Goal: Task Accomplishment & Management: Manage account settings

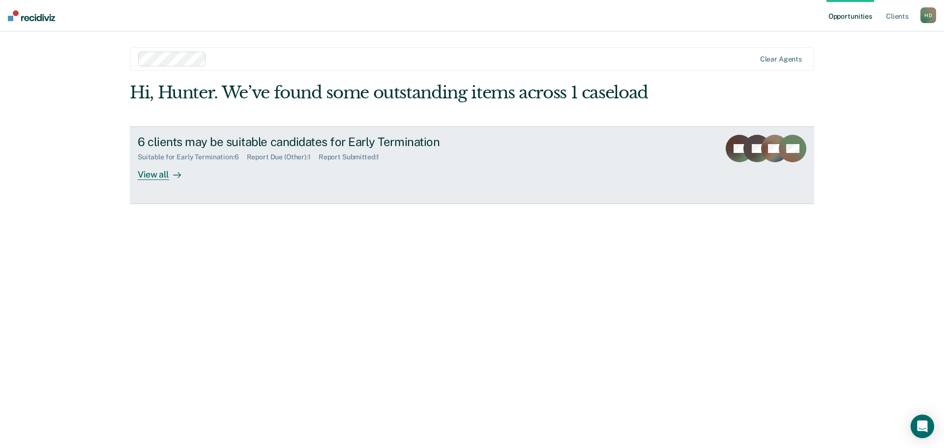
click at [766, 152] on icon at bounding box center [768, 158] width 42 height 44
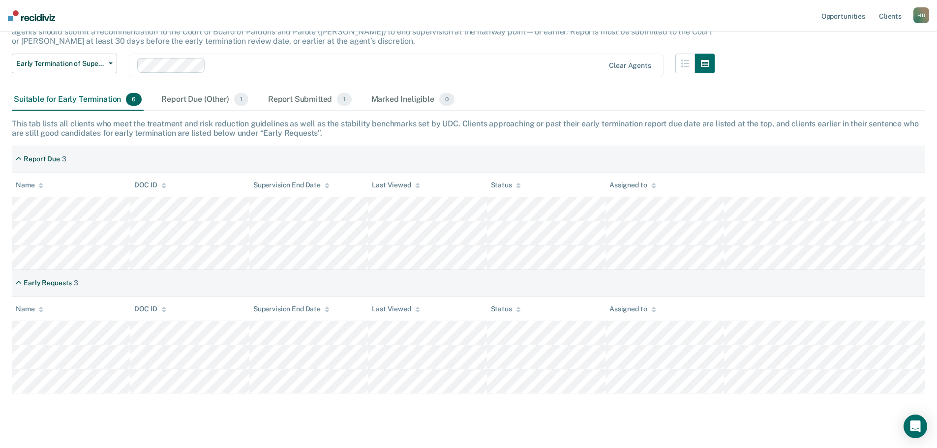
scroll to position [94, 0]
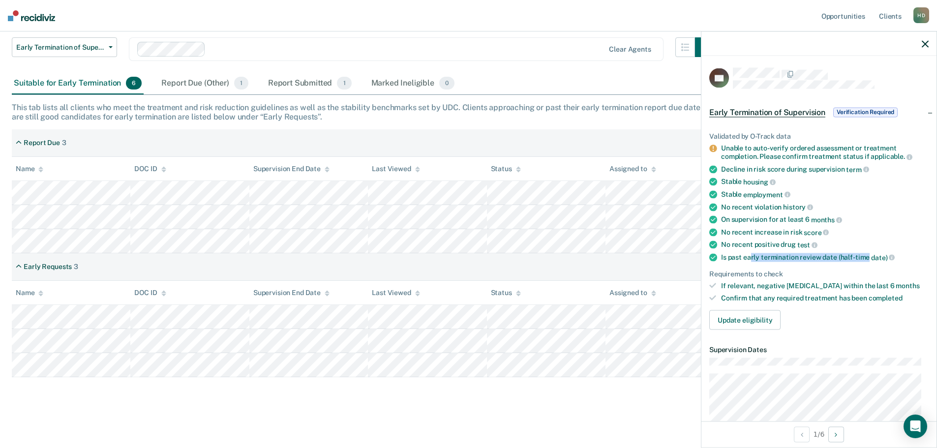
drag, startPoint x: 749, startPoint y: 258, endPoint x: 864, endPoint y: 257, distance: 114.6
click at [865, 256] on div "Is past early termination review date (half-time date)" at bounding box center [825, 257] width 208 height 9
click at [863, 257] on div "Is past early termination review date (half-time date)" at bounding box center [825, 257] width 208 height 9
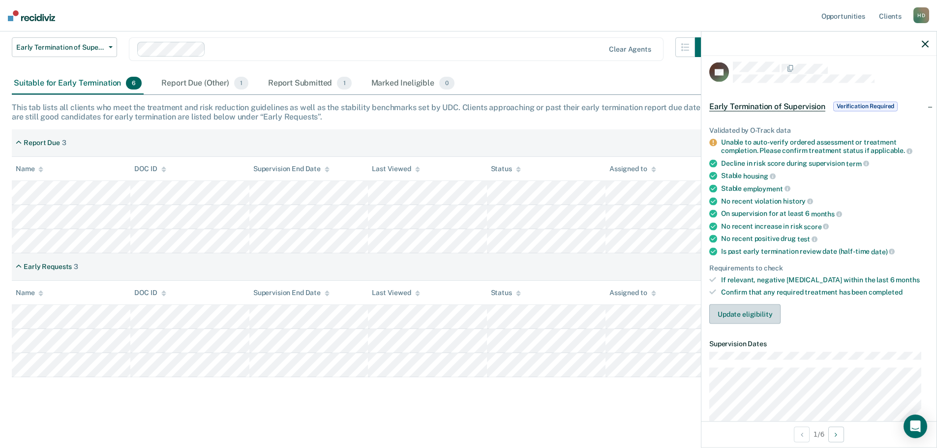
scroll to position [0, 0]
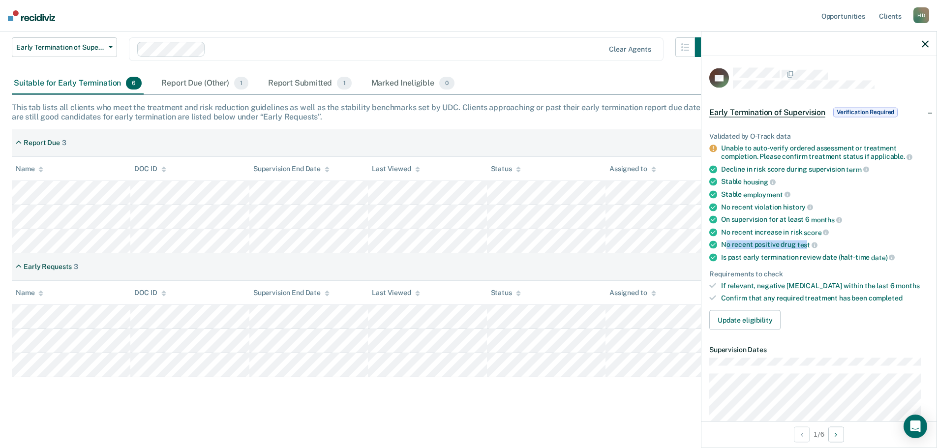
drag, startPoint x: 726, startPoint y: 247, endPoint x: 805, endPoint y: 245, distance: 79.7
click at [805, 245] on div "No recent positive [MEDICAL_DATA]" at bounding box center [825, 244] width 208 height 9
click at [805, 245] on span "test" at bounding box center [807, 245] width 20 height 8
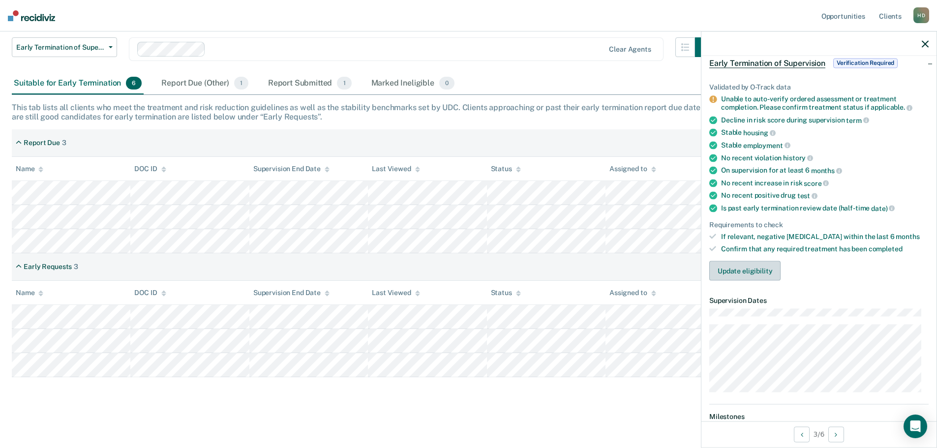
click at [759, 267] on button "Update eligibility" at bounding box center [744, 271] width 71 height 20
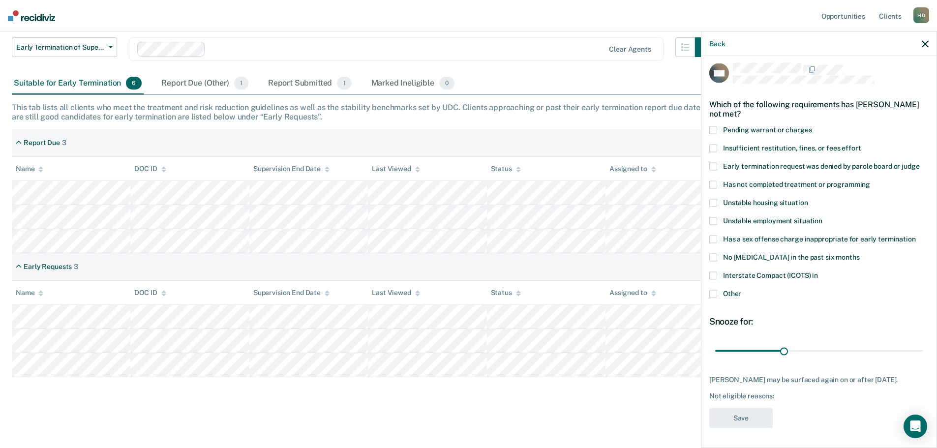
scroll to position [12, 0]
click at [714, 290] on span at bounding box center [713, 294] width 8 height 8
click at [741, 290] on input "Other" at bounding box center [741, 290] width 0 height 0
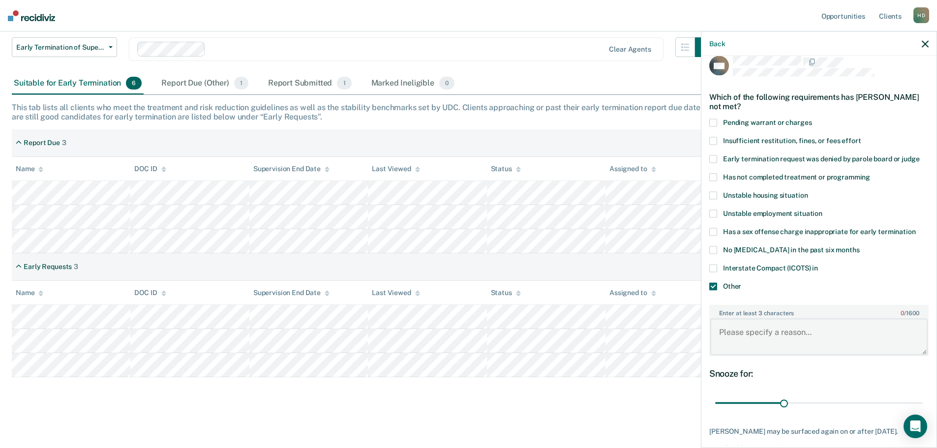
click at [774, 335] on textarea "Enter at least 3 characters 0 / 1600" at bounding box center [818, 337] width 217 height 36
click at [864, 329] on textarea "Tested positive for marijuana on" at bounding box center [818, 337] width 217 height 36
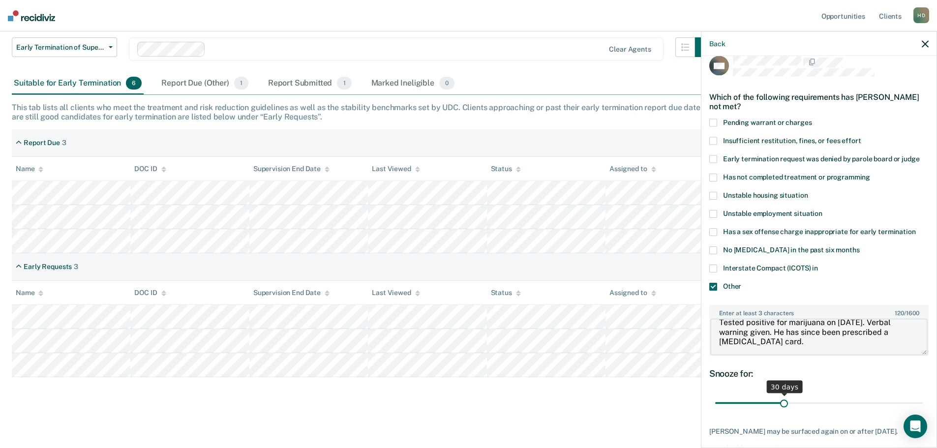
scroll to position [72, 0]
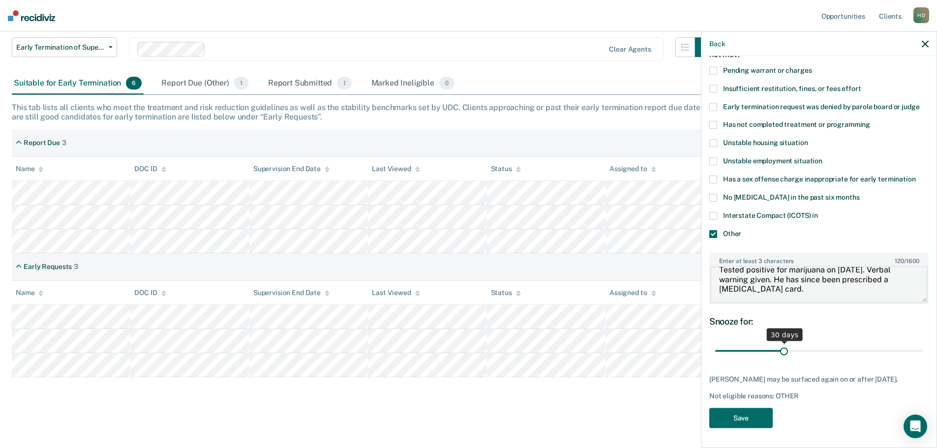
type textarea "Tested positive for marijuana on [DATE]. Verbal warning given. He has since bee…"
type input "30"
click at [782, 342] on input "range" at bounding box center [819, 350] width 208 height 17
click at [753, 413] on button "Save" at bounding box center [740, 418] width 63 height 20
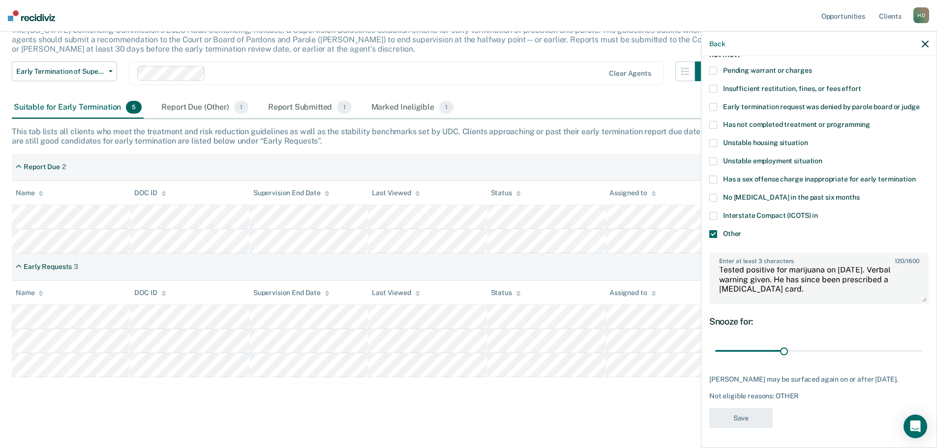
scroll to position [70, 0]
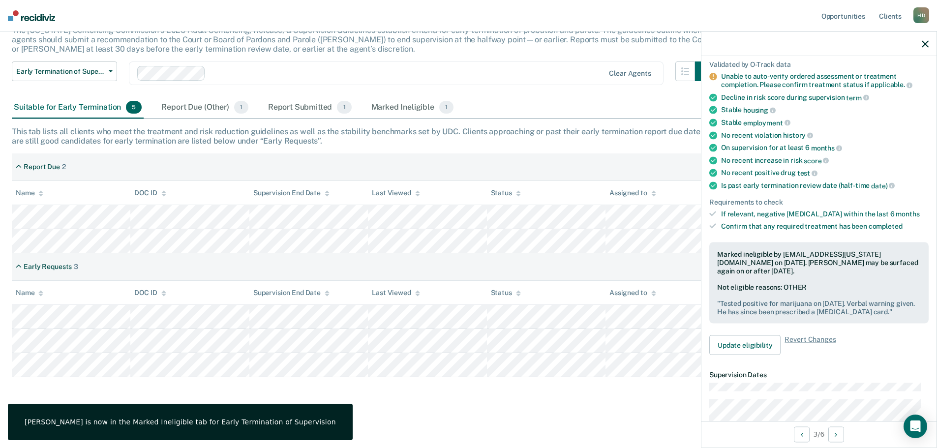
click at [924, 43] on icon "button" at bounding box center [925, 43] width 7 height 7
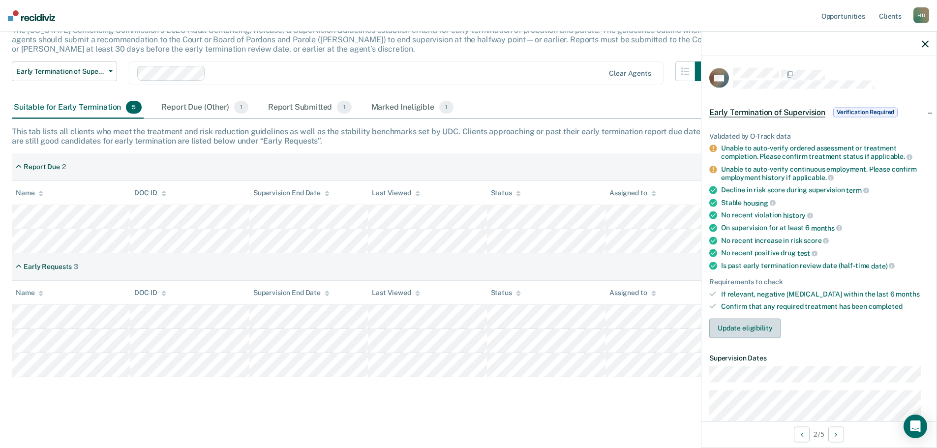
click at [740, 329] on button "Update eligibility" at bounding box center [744, 328] width 71 height 20
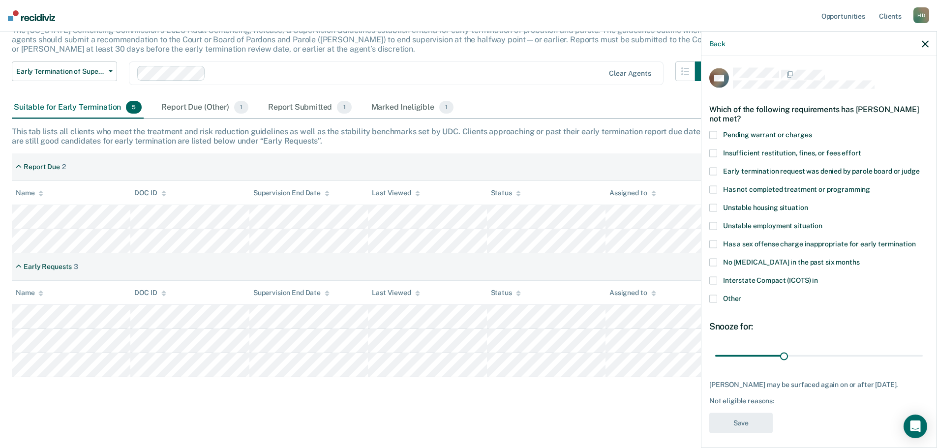
click at [715, 227] on span at bounding box center [713, 226] width 8 height 8
click at [822, 222] on input "Unstable employment situation" at bounding box center [822, 222] width 0 height 0
click at [734, 421] on button "Save" at bounding box center [740, 423] width 63 height 20
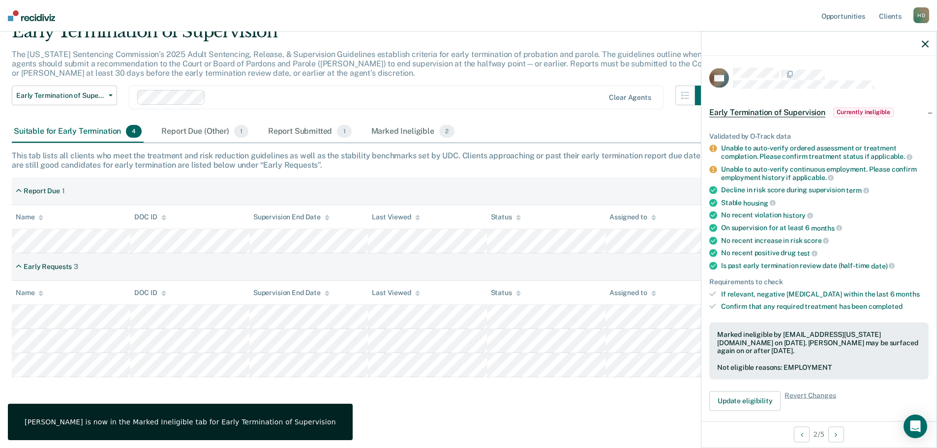
click at [921, 43] on div at bounding box center [818, 43] width 235 height 25
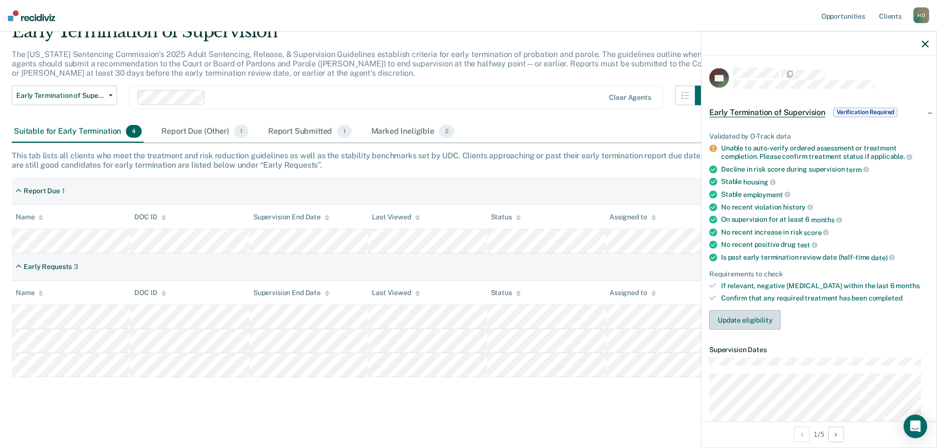
click at [738, 318] on button "Update eligibility" at bounding box center [744, 320] width 71 height 20
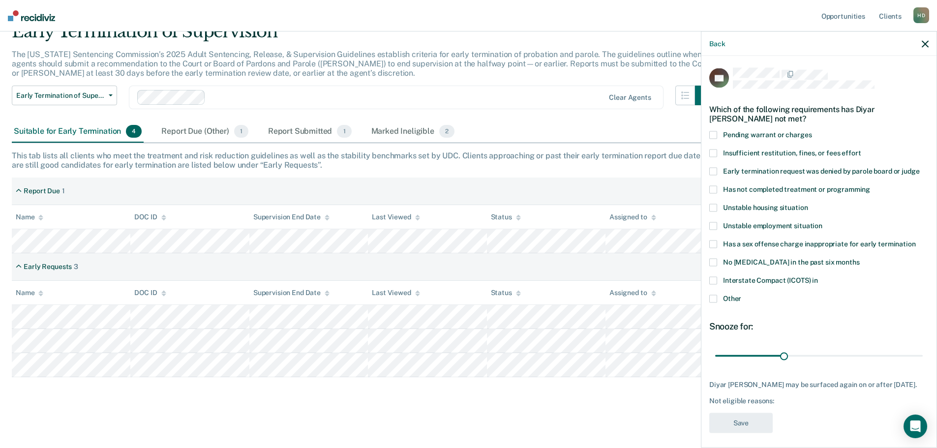
click at [739, 187] on span "Has not completed treatment or programming" at bounding box center [796, 189] width 147 height 8
click at [870, 185] on input "Has not completed treatment or programming" at bounding box center [870, 185] width 0 height 0
click at [753, 426] on button "Save" at bounding box center [740, 423] width 63 height 20
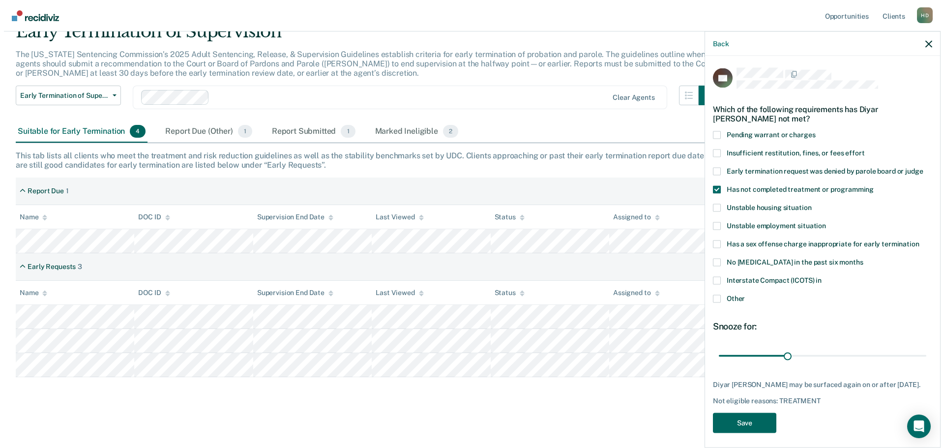
scroll to position [0, 0]
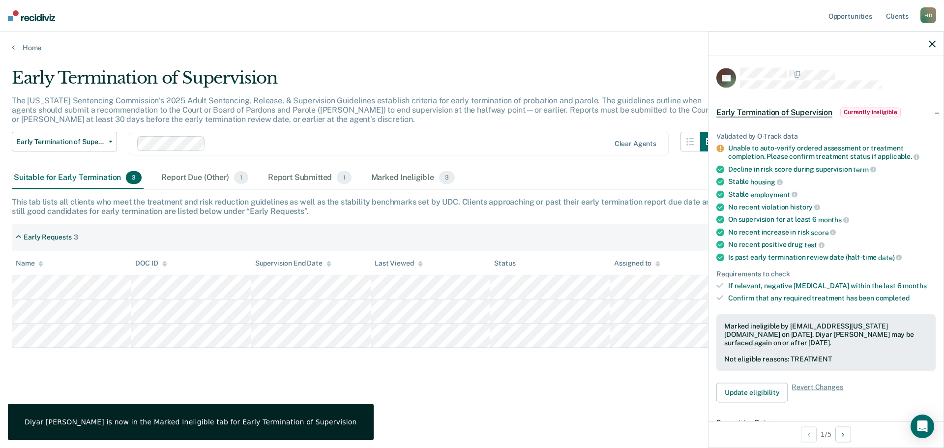
click at [932, 43] on icon "button" at bounding box center [932, 43] width 7 height 7
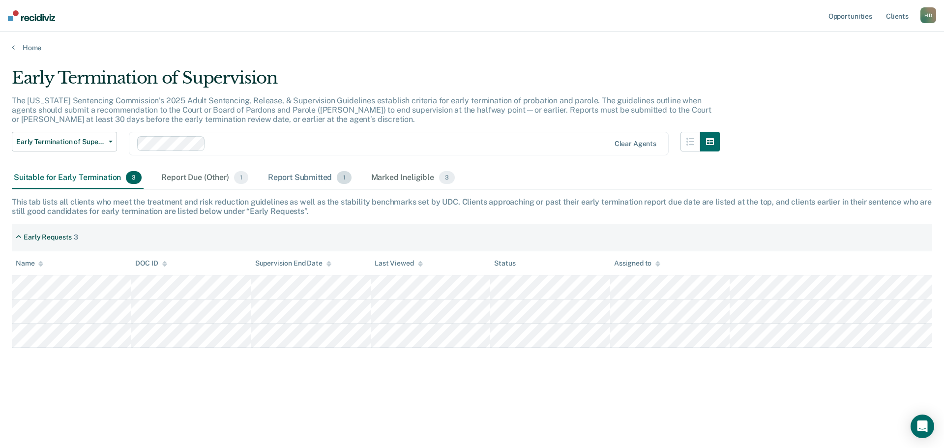
click at [304, 179] on div "Report Submitted 1" at bounding box center [310, 178] width 88 height 22
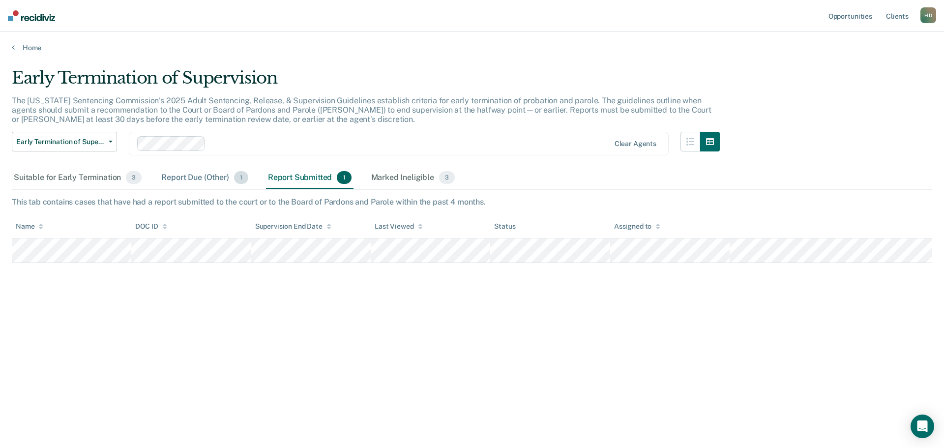
click at [186, 182] on div "Report Due (Other) 1" at bounding box center [204, 178] width 90 height 22
click at [309, 172] on div "Report Submitted 1" at bounding box center [310, 178] width 88 height 22
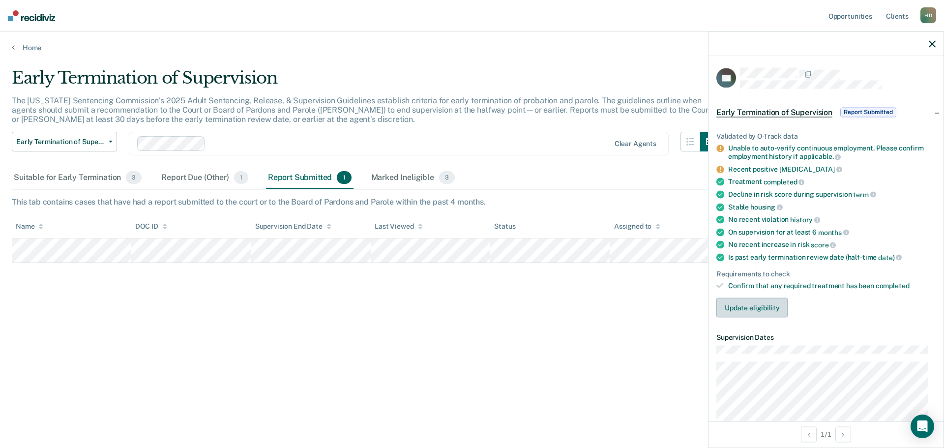
click at [756, 304] on button "Update eligibility" at bounding box center [751, 308] width 71 height 20
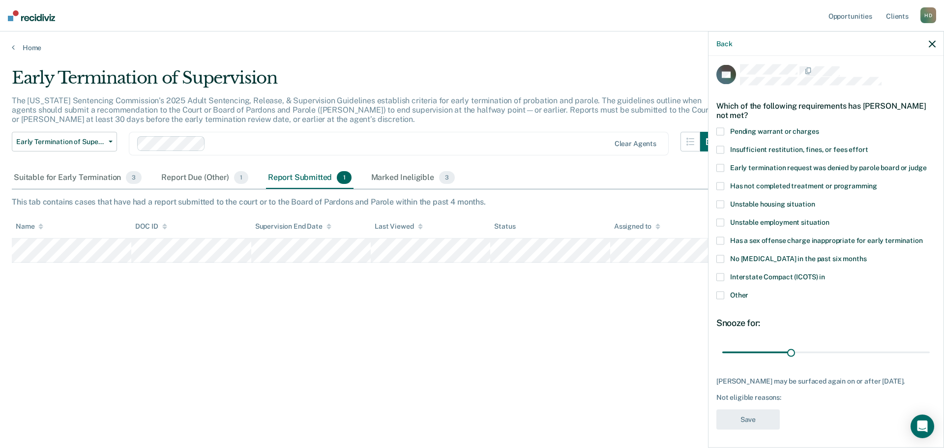
scroll to position [4, 0]
click at [936, 41] on div "Back" at bounding box center [826, 43] width 235 height 25
click at [936, 46] on div "Back" at bounding box center [826, 43] width 235 height 25
click at [935, 42] on icon "button" at bounding box center [932, 43] width 7 height 7
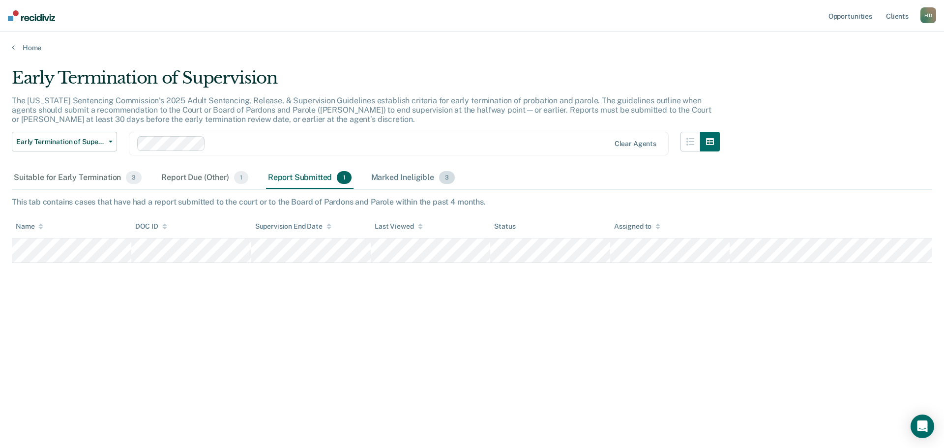
click at [391, 176] on div "Marked Ineligible 3" at bounding box center [413, 178] width 88 height 22
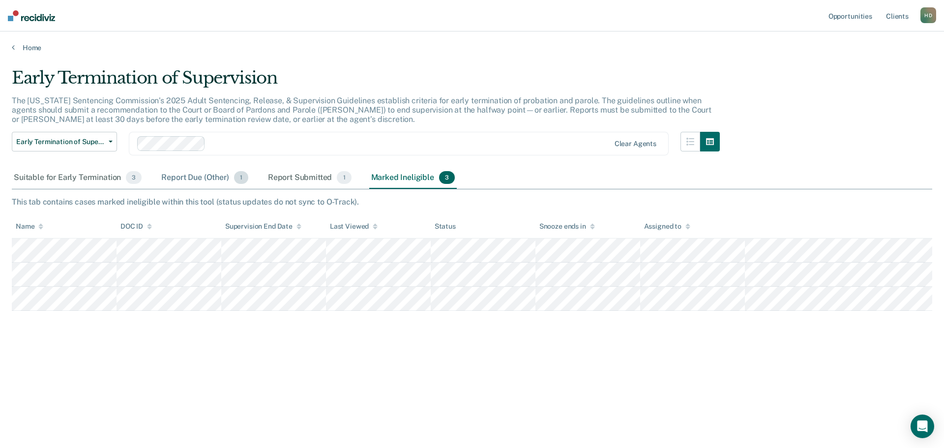
click at [185, 182] on div "Report Due (Other) 1" at bounding box center [204, 178] width 90 height 22
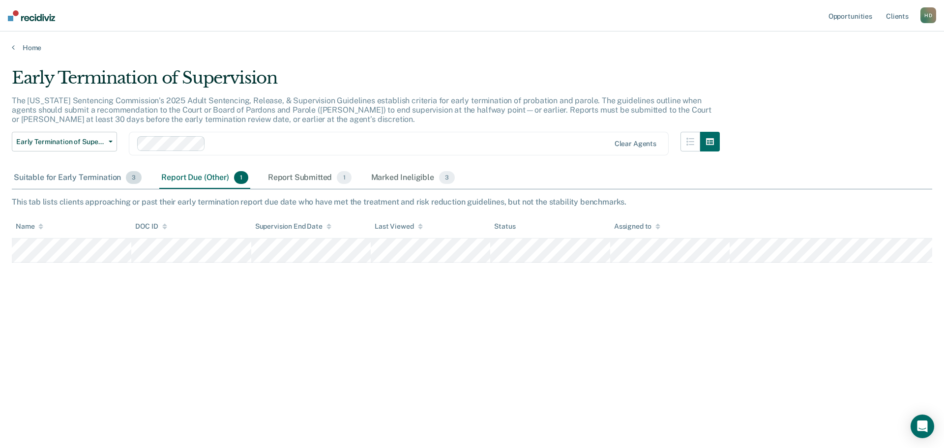
click at [68, 180] on div "Suitable for Early Termination 3" at bounding box center [78, 178] width 132 height 22
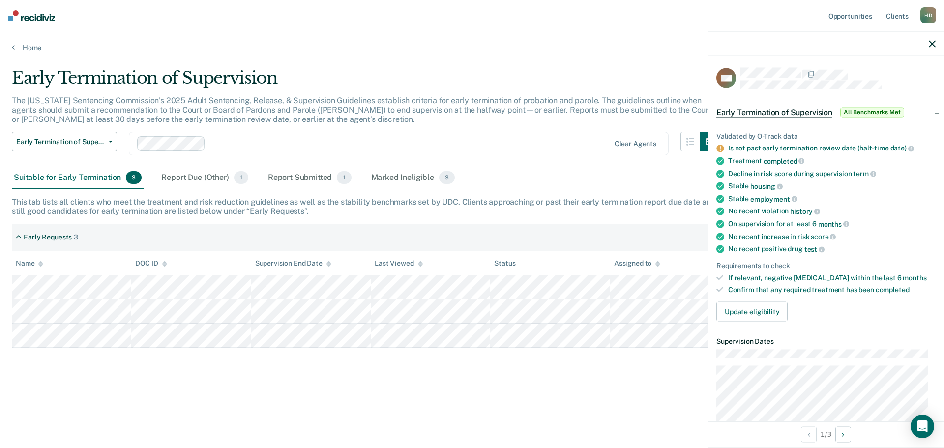
click at [933, 46] on icon "button" at bounding box center [932, 43] width 7 height 7
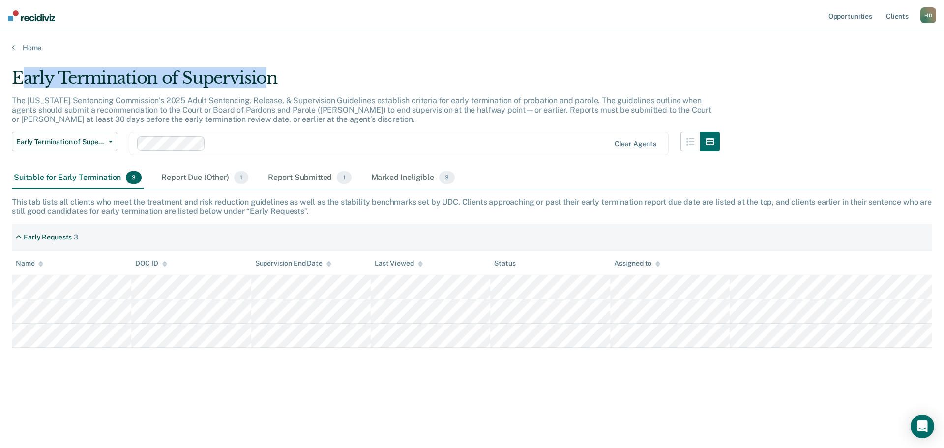
drag, startPoint x: 22, startPoint y: 80, endPoint x: 270, endPoint y: 88, distance: 248.0
click at [270, 88] on div "Early Termination of Supervision" at bounding box center [366, 82] width 708 height 28
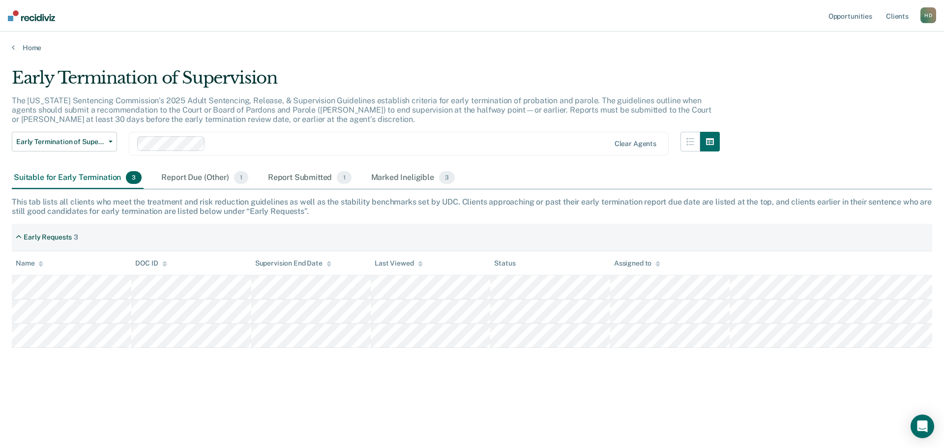
click at [27, 13] on img at bounding box center [31, 15] width 47 height 11
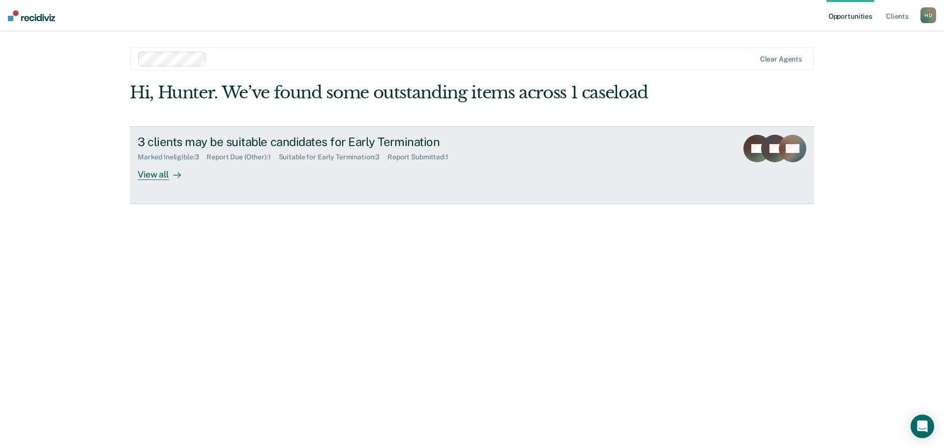
click at [278, 138] on div "3 clients may be suitable candidates for Early Termination" at bounding box center [310, 142] width 345 height 14
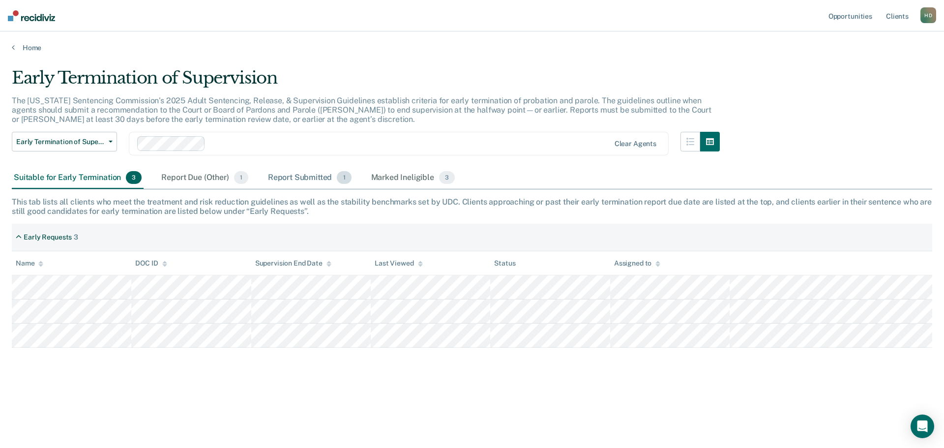
click at [299, 171] on div "Report Submitted 1" at bounding box center [310, 178] width 88 height 22
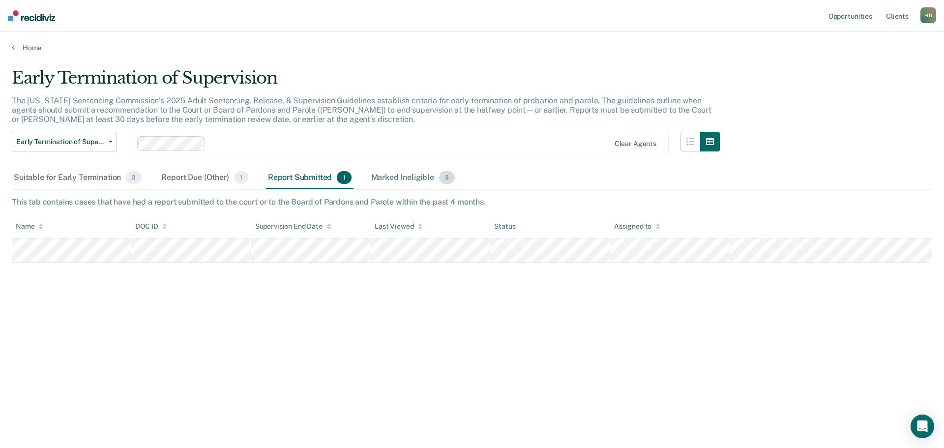
click at [419, 172] on div "Marked Ineligible 3" at bounding box center [413, 178] width 88 height 22
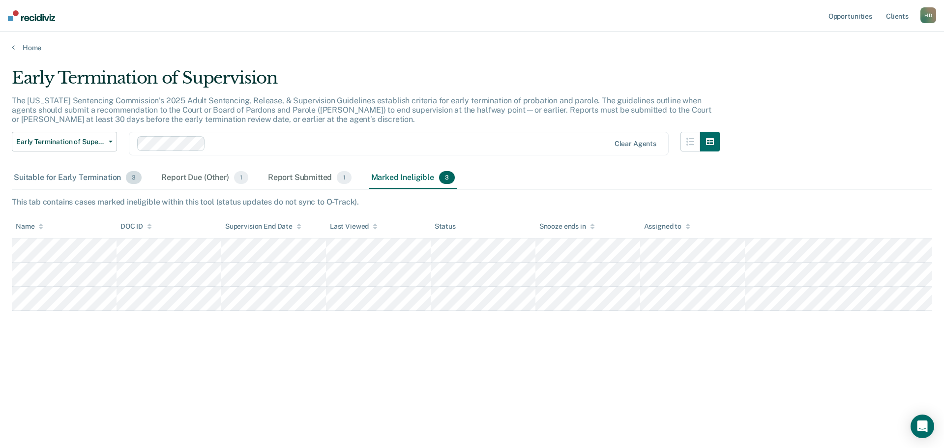
click at [58, 175] on div "Suitable for Early Termination 3" at bounding box center [78, 178] width 132 height 22
